Goal: Find specific page/section: Find specific page/section

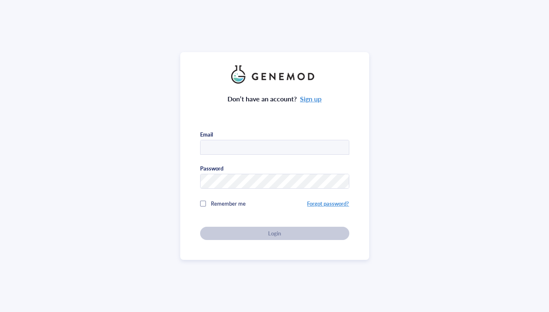
type input "[EMAIL_ADDRESS][DOMAIN_NAME]"
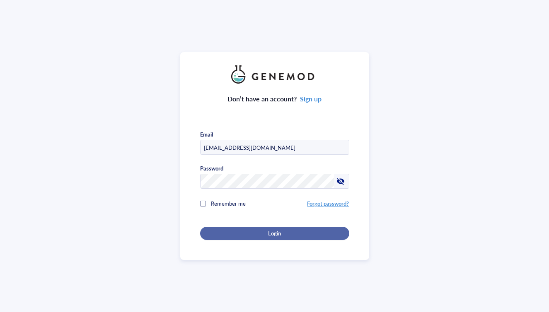
click at [251, 231] on div "Login" at bounding box center [274, 233] width 123 height 7
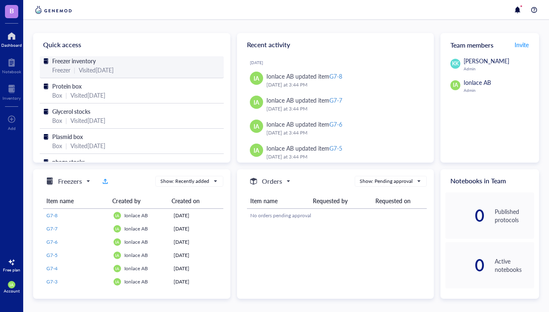
click at [81, 63] on span "Freezer inventory" at bounding box center [73, 61] width 43 height 8
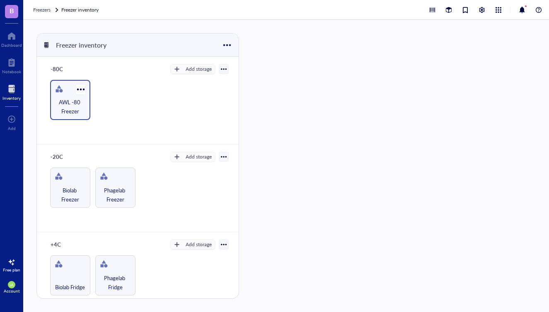
click at [75, 112] on span "AWL -80 Freezer" at bounding box center [70, 107] width 32 height 18
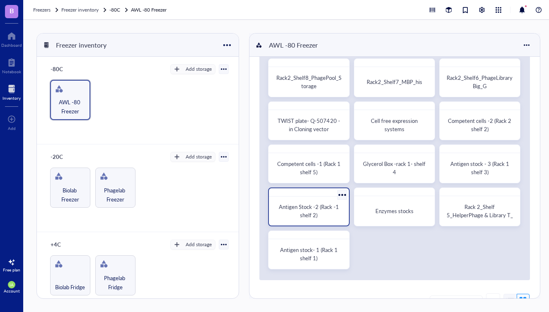
scroll to position [36, 0]
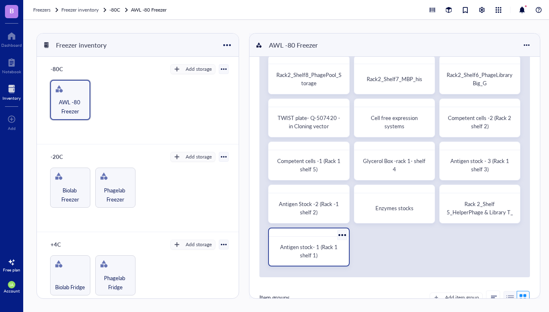
click at [306, 248] on span "Antigen stock- 1 (Rack 1 shelf 1)" at bounding box center [309, 251] width 59 height 16
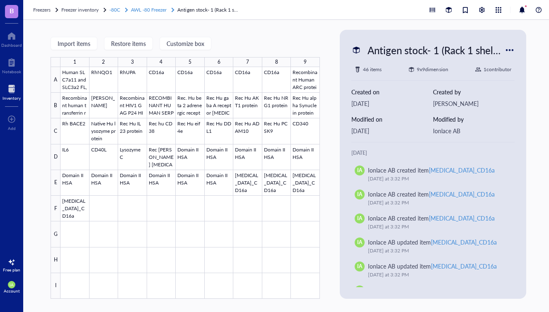
click at [153, 11] on span "AWL -80 Freezer" at bounding box center [149, 9] width 36 height 7
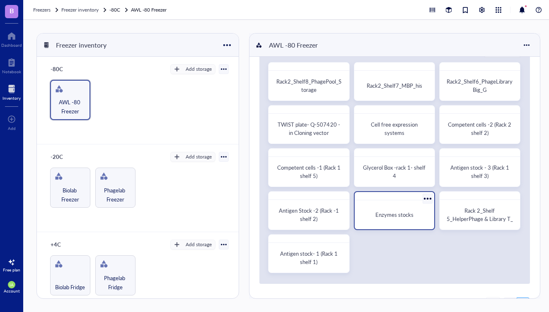
scroll to position [32, 0]
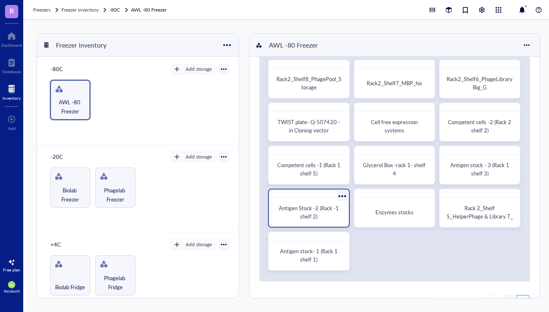
click at [320, 215] on div "Antigen Stock -2 (Rack -1 shelf 2)" at bounding box center [308, 212] width 66 height 17
